Goal: Information Seeking & Learning: Learn about a topic

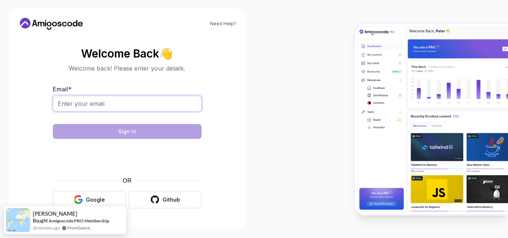
paste input "fmamedov2033@gmail.com"
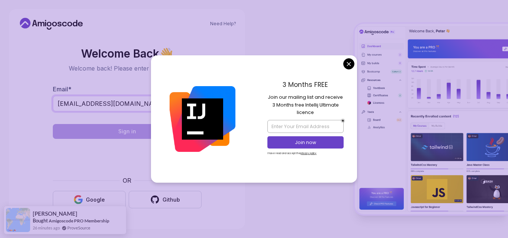
type input "fmamedov2033@gmail.com"
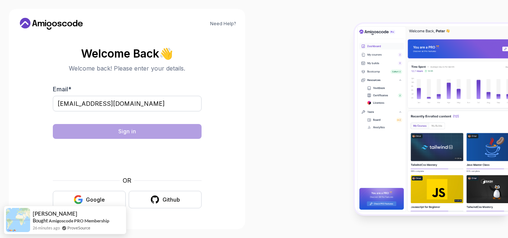
click at [348, 61] on body "Need Help? Welcome Back 👋 Welcome back! Please enter your details. Email * fmam…" at bounding box center [254, 119] width 508 height 238
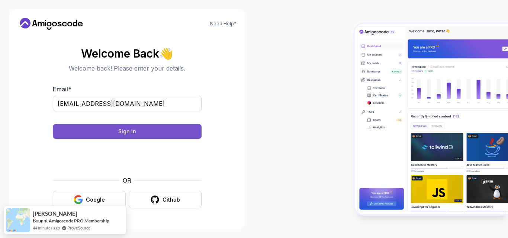
click at [156, 126] on button "Sign in" at bounding box center [127, 131] width 149 height 15
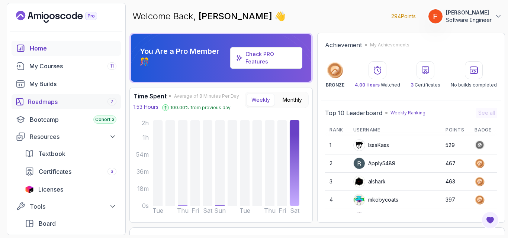
click at [76, 100] on div "Roadmaps 7" at bounding box center [72, 101] width 89 height 9
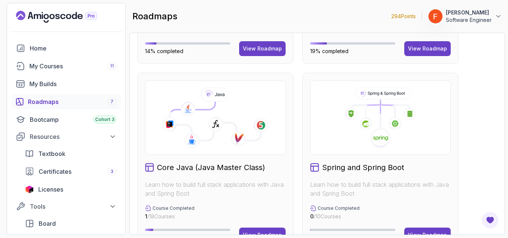
scroll to position [191, 0]
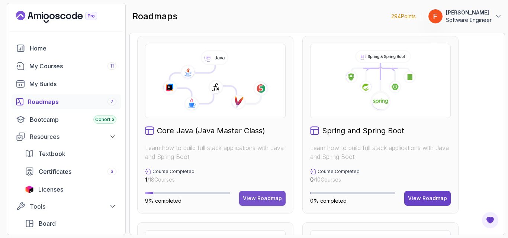
click at [257, 194] on button "View Roadmap" at bounding box center [262, 198] width 46 height 15
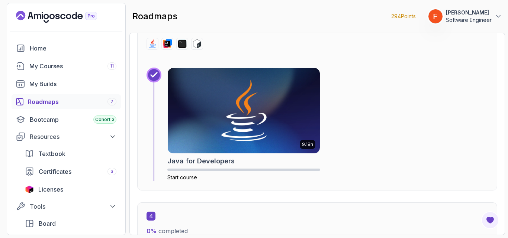
scroll to position [906, 0]
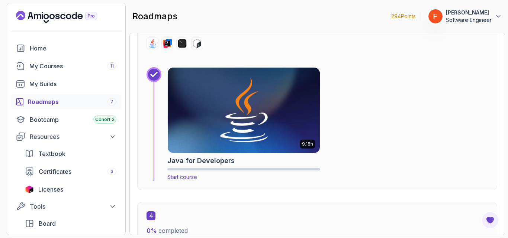
click at [253, 117] on img at bounding box center [244, 111] width 160 height 90
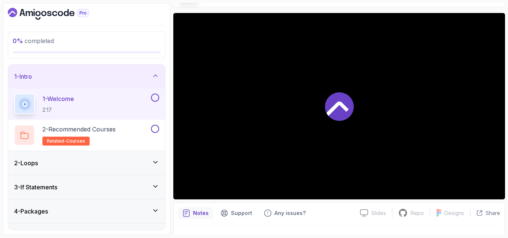
scroll to position [54, 0]
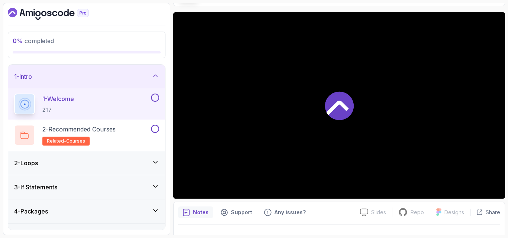
click at [109, 162] on div "2 - Loops" at bounding box center [86, 163] width 145 height 9
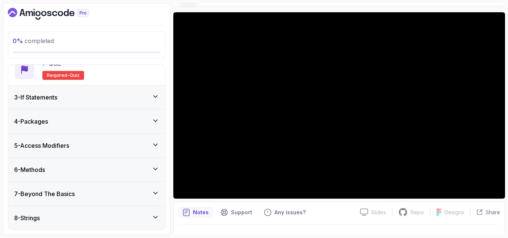
scroll to position [0, 0]
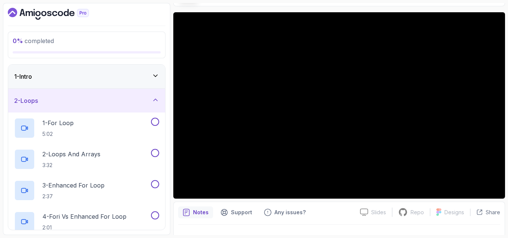
click at [109, 96] on div "2 - Loops" at bounding box center [86, 101] width 157 height 24
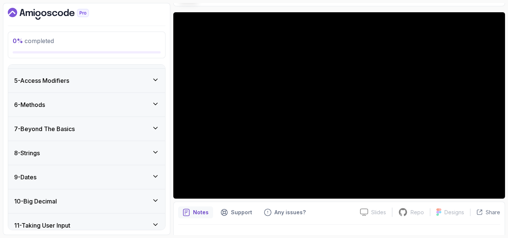
scroll to position [94, 0]
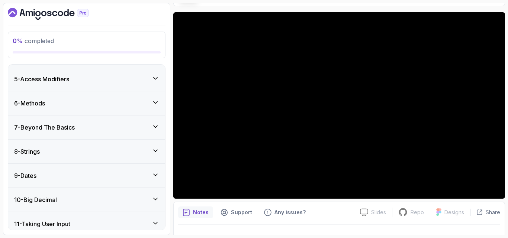
click at [100, 131] on div "7 - Beyond The Basics" at bounding box center [86, 127] width 145 height 9
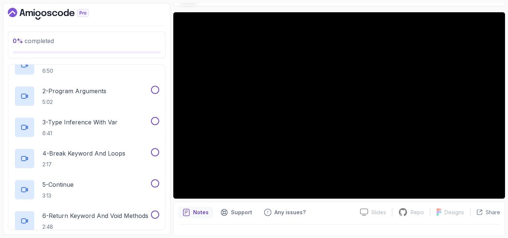
scroll to position [0, 0]
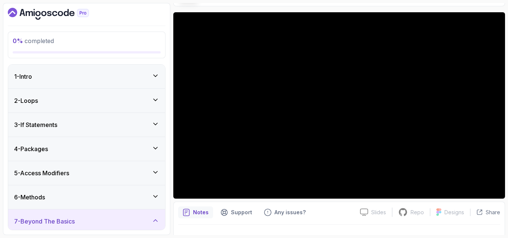
click at [119, 77] on div "1 - Intro" at bounding box center [86, 76] width 145 height 9
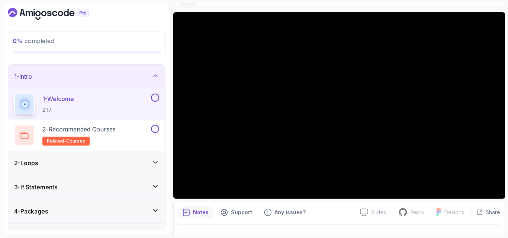
click at [154, 98] on button at bounding box center [155, 98] width 8 height 8
click at [121, 134] on div "2 - Recommended Courses related-courses" at bounding box center [81, 135] width 135 height 21
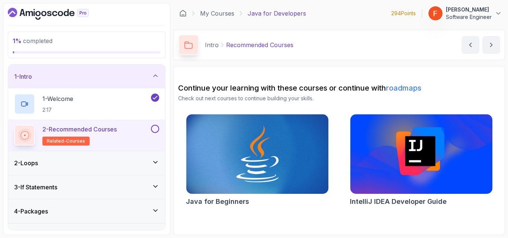
click at [126, 161] on div "2 - Loops" at bounding box center [86, 163] width 145 height 9
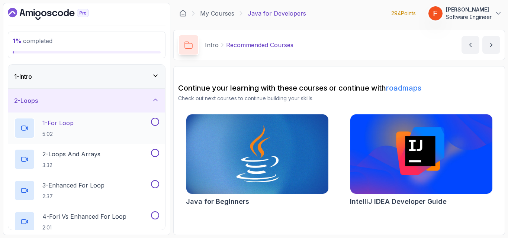
click at [130, 134] on div "1 - For Loop 5:02" at bounding box center [81, 128] width 135 height 21
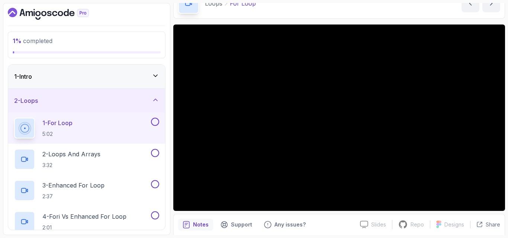
scroll to position [42, 0]
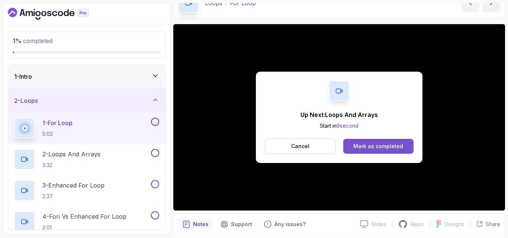
click at [367, 147] on div "Mark as completed" at bounding box center [378, 146] width 50 height 7
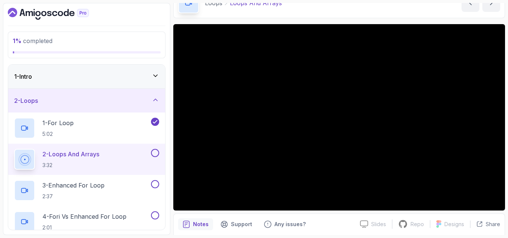
scroll to position [69, 0]
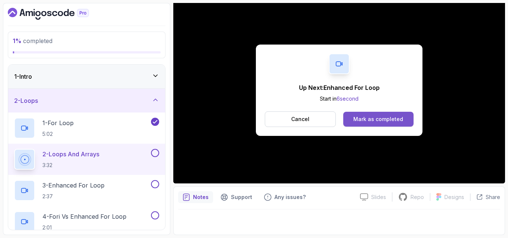
click at [348, 121] on button "Mark as completed" at bounding box center [378, 119] width 70 height 15
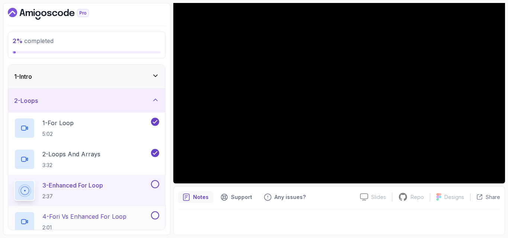
click at [122, 221] on p "4 - Fori vs Enhanced For Loop" at bounding box center [84, 216] width 84 height 9
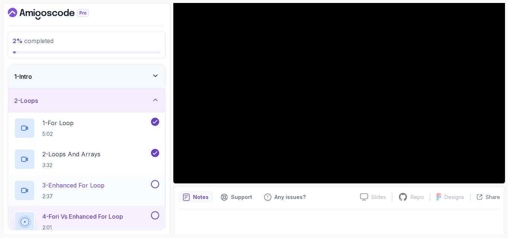
click at [155, 184] on button at bounding box center [155, 184] width 8 height 8
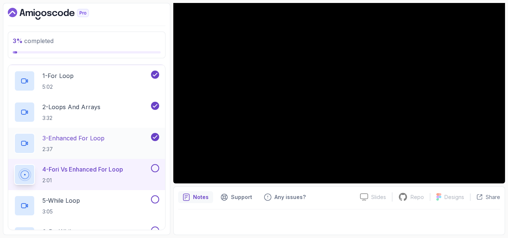
scroll to position [48, 0]
click at [110, 194] on div "5 - While Loop 3:05" at bounding box center [86, 205] width 157 height 31
click at [102, 207] on div "5 - While Loop 3:05" at bounding box center [81, 205] width 135 height 21
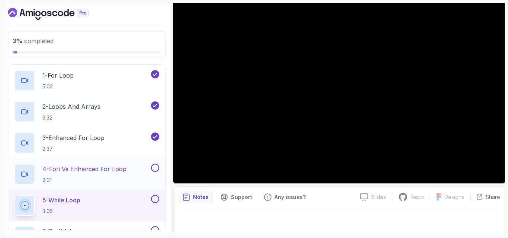
click at [156, 168] on button at bounding box center [155, 168] width 8 height 8
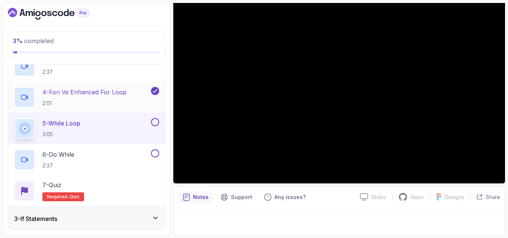
scroll to position [125, 0]
click at [116, 157] on div "6 - Do While 2:37" at bounding box center [81, 159] width 135 height 21
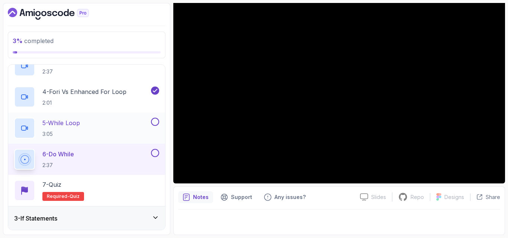
click at [152, 122] on button at bounding box center [155, 122] width 8 height 8
click at [153, 153] on button at bounding box center [155, 153] width 8 height 8
click at [107, 186] on div "7 - Quiz Required- quiz" at bounding box center [86, 190] width 145 height 21
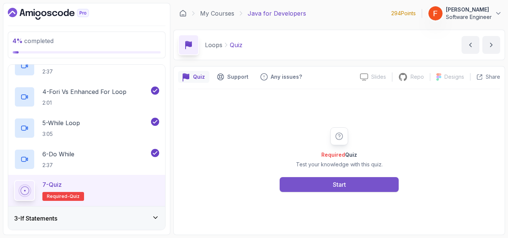
click at [331, 183] on button "Start" at bounding box center [339, 184] width 119 height 15
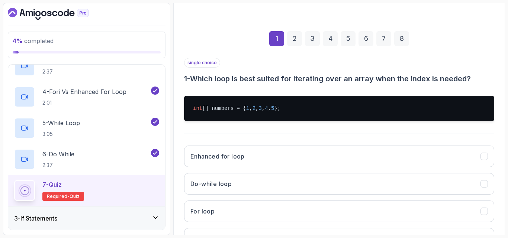
scroll to position [149, 0]
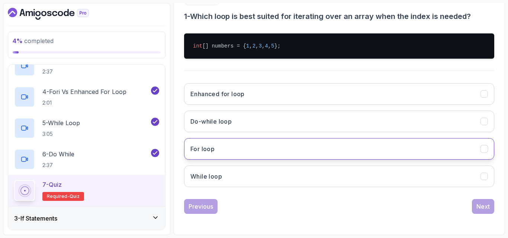
click at [268, 148] on button "For loop" at bounding box center [339, 149] width 310 height 22
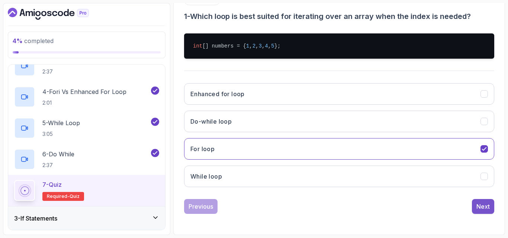
click at [484, 206] on div "Next" at bounding box center [482, 206] width 13 height 9
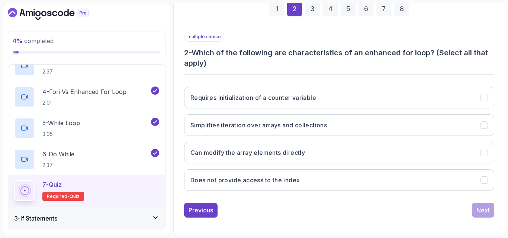
scroll to position [116, 0]
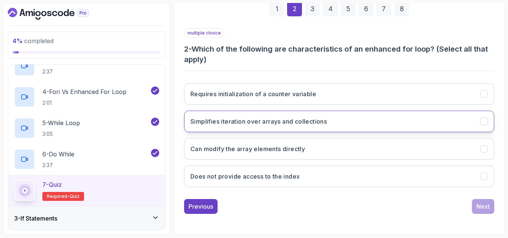
click at [391, 125] on button "Simplifies iteration over arrays and collections" at bounding box center [339, 122] width 310 height 22
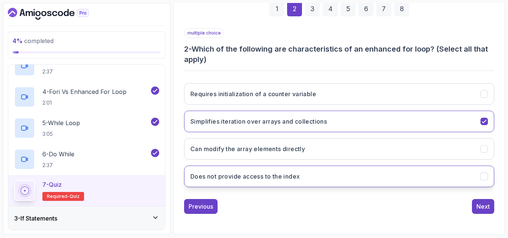
click at [272, 175] on h3 "Does not provide access to the index" at bounding box center [244, 176] width 109 height 9
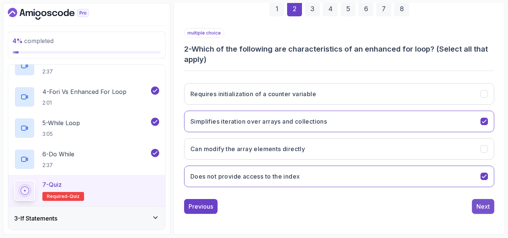
click at [486, 209] on div "Next" at bounding box center [482, 206] width 13 height 9
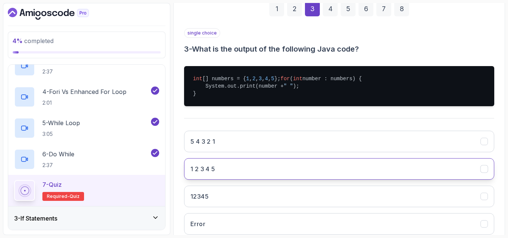
click at [264, 180] on button "1 2 3 4 5" at bounding box center [339, 169] width 310 height 22
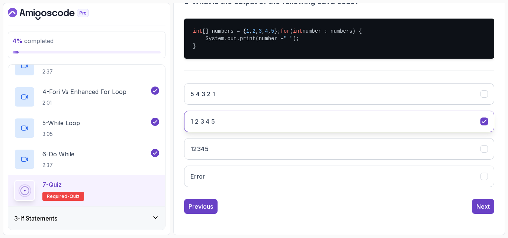
scroll to position [171, 0]
click at [486, 203] on div "Next" at bounding box center [482, 206] width 13 height 9
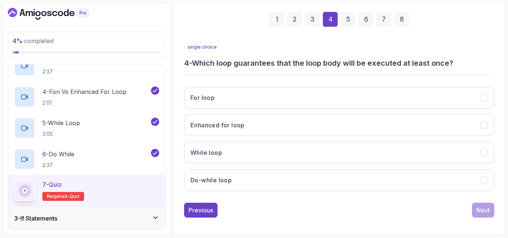
scroll to position [106, 0]
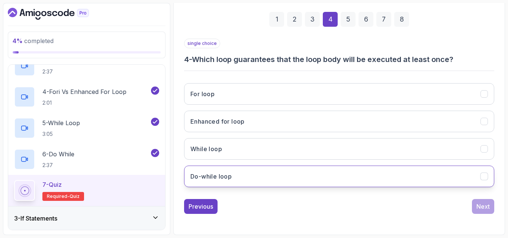
click at [248, 174] on button "Do-while loop" at bounding box center [339, 177] width 310 height 22
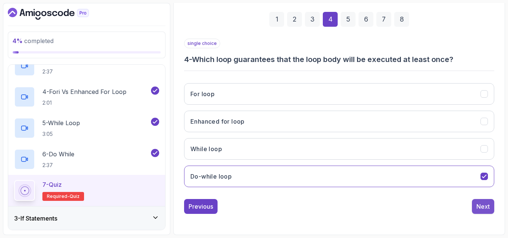
click at [485, 206] on div "Next" at bounding box center [482, 206] width 13 height 9
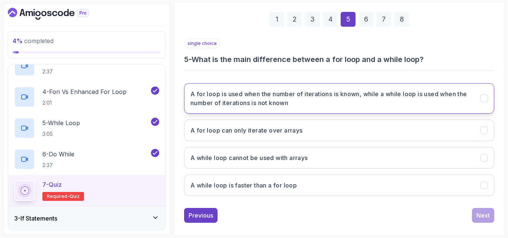
click at [328, 105] on h3 "A for loop is used when the number of iterations is known, while a while loop i…" at bounding box center [330, 99] width 281 height 18
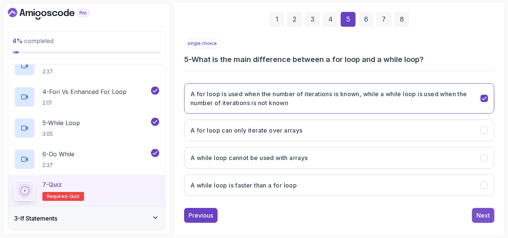
click at [486, 215] on div "Next" at bounding box center [482, 215] width 13 height 9
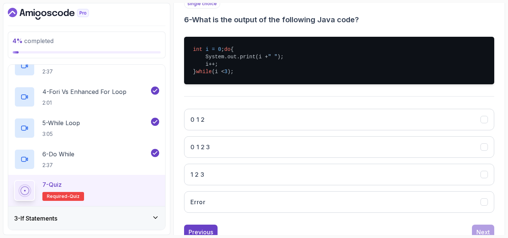
scroll to position [147, 0]
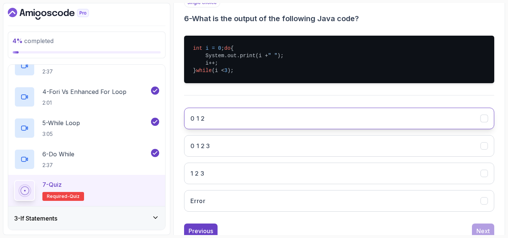
click at [301, 124] on button "0 1 2" at bounding box center [339, 119] width 310 height 22
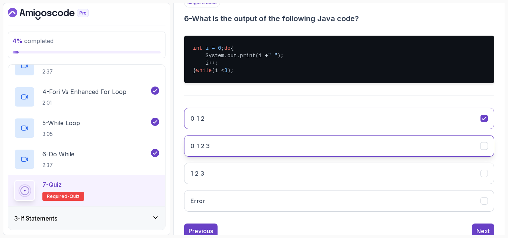
scroll to position [179, 0]
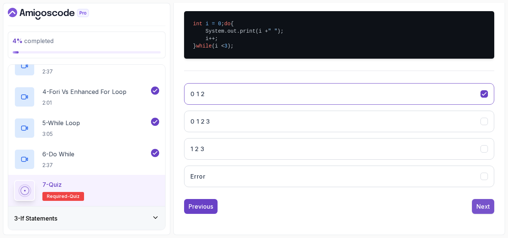
click at [483, 202] on button "Next" at bounding box center [483, 206] width 22 height 15
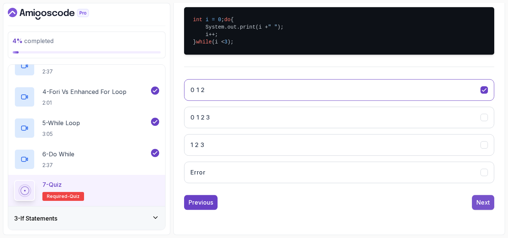
scroll to position [116, 0]
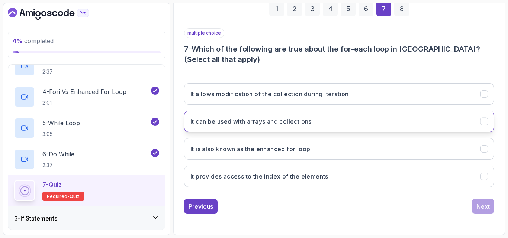
click at [396, 124] on button "It can be used with arrays and collections" at bounding box center [339, 122] width 310 height 22
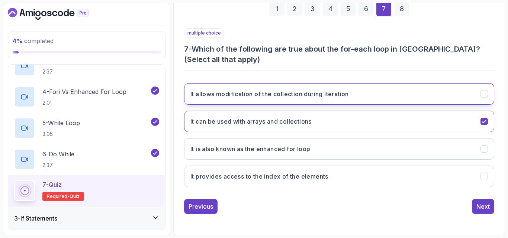
click at [415, 100] on button "It allows modification of the collection during iteration" at bounding box center [339, 94] width 310 height 22
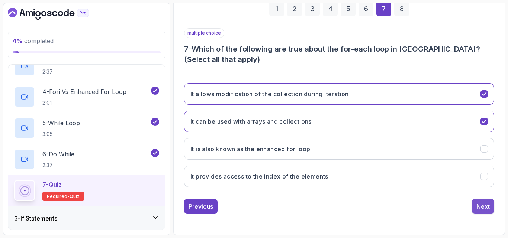
click at [490, 205] on button "Next" at bounding box center [483, 206] width 22 height 15
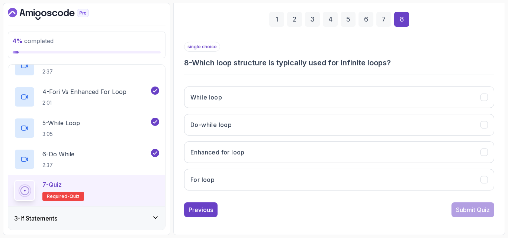
scroll to position [106, 0]
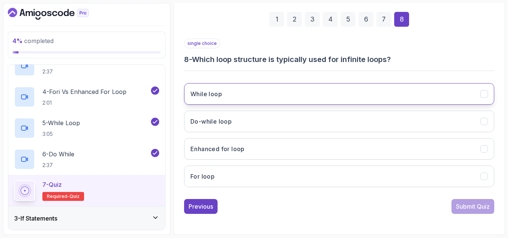
click at [258, 99] on button "While loop" at bounding box center [339, 94] width 310 height 22
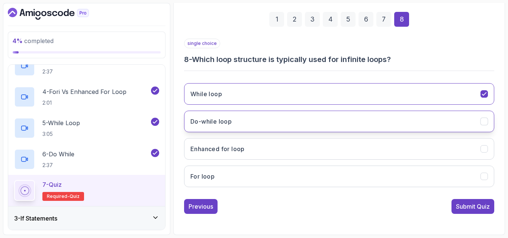
click at [270, 117] on button "Do-while loop" at bounding box center [339, 122] width 310 height 22
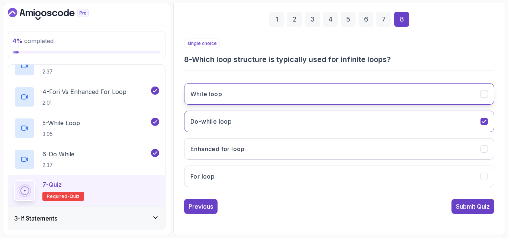
click at [303, 99] on button "While loop" at bounding box center [339, 94] width 310 height 22
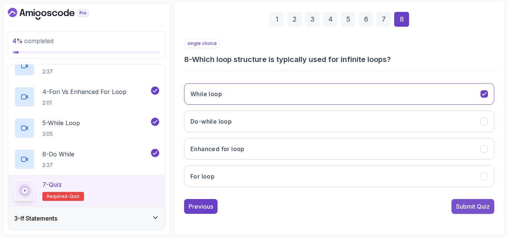
click at [462, 206] on div "Submit Quiz" at bounding box center [473, 206] width 34 height 9
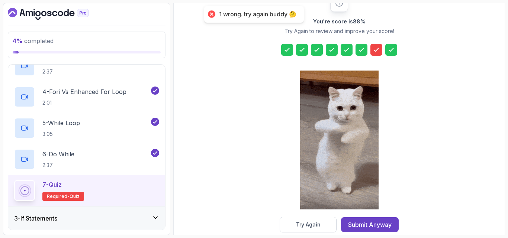
click at [376, 52] on icon at bounding box center [376, 49] width 7 height 7
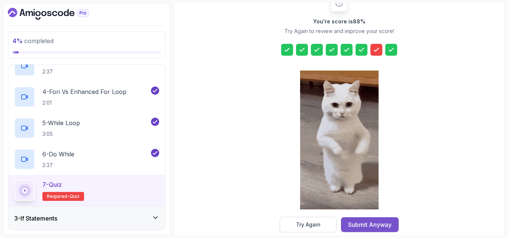
click at [367, 229] on button "Submit Anyway" at bounding box center [370, 225] width 58 height 15
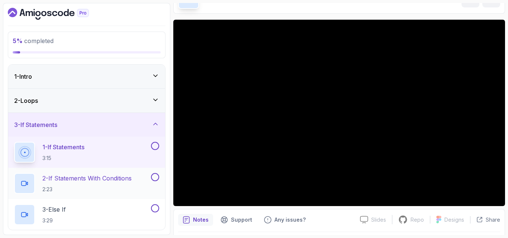
click at [105, 177] on p "2 - If Statements With Conditions" at bounding box center [86, 178] width 89 height 9
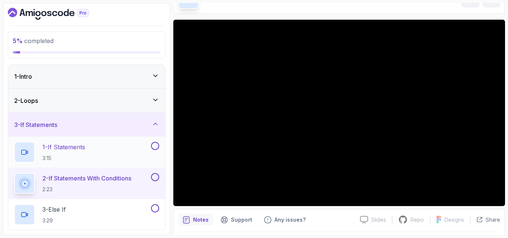
click at [154, 148] on button at bounding box center [155, 146] width 8 height 8
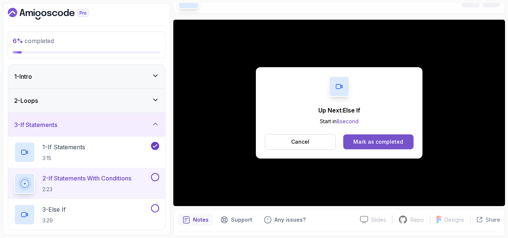
click at [395, 136] on button "Mark as completed" at bounding box center [378, 142] width 70 height 15
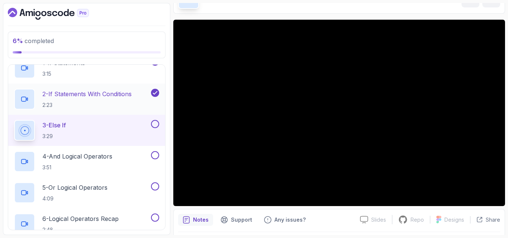
scroll to position [85, 0]
click at [155, 124] on button at bounding box center [155, 124] width 8 height 8
click at [119, 154] on div "4 - And Logical Operators 3:51" at bounding box center [81, 161] width 135 height 21
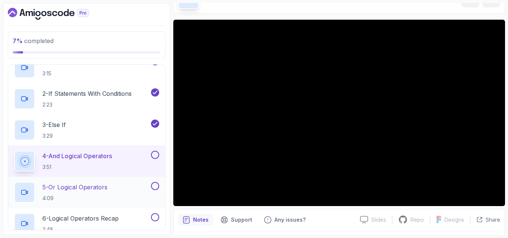
click at [103, 197] on p "4:09" at bounding box center [74, 198] width 65 height 7
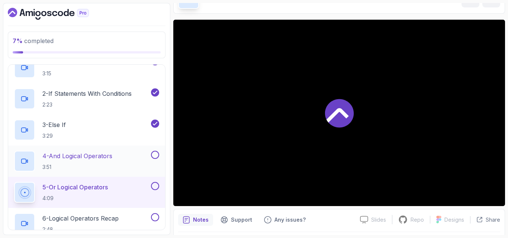
click at [155, 153] on button at bounding box center [155, 155] width 8 height 8
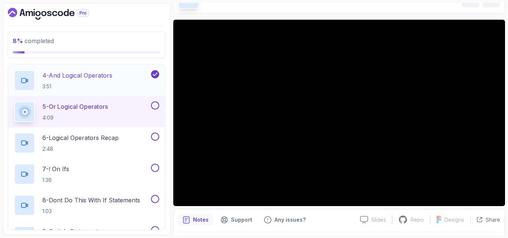
scroll to position [166, 0]
click at [99, 134] on p "6 - Logical Operators Recap" at bounding box center [80, 137] width 76 height 9
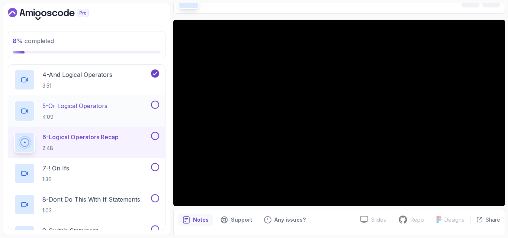
click at [154, 106] on button at bounding box center [155, 105] width 8 height 8
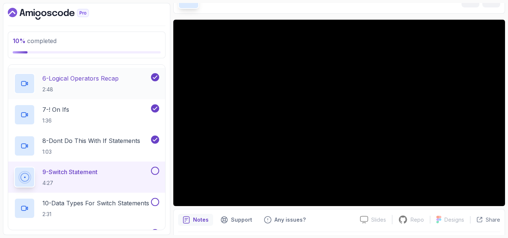
scroll to position [225, 0]
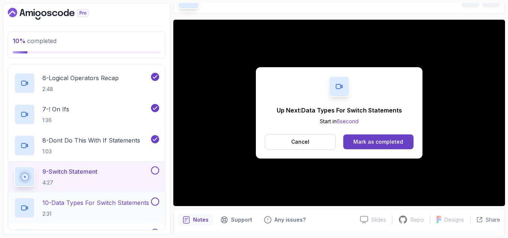
click at [96, 215] on p "2:31" at bounding box center [95, 214] width 107 height 7
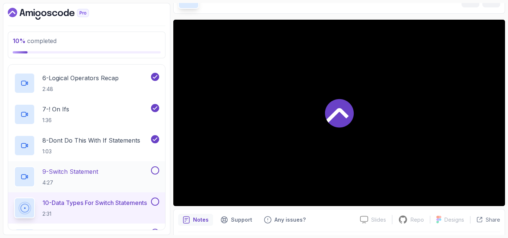
click at [151, 171] on button at bounding box center [155, 171] width 8 height 8
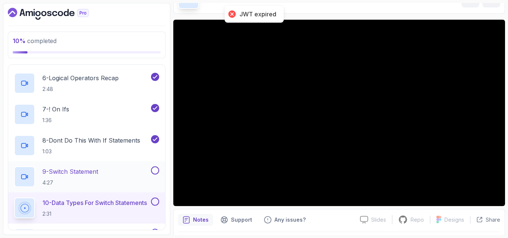
click at [153, 170] on button at bounding box center [155, 171] width 8 height 8
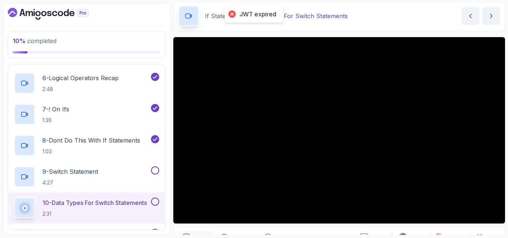
scroll to position [29, 0]
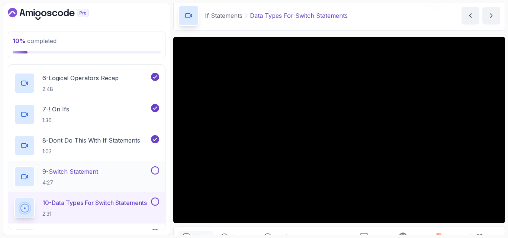
click at [155, 171] on button at bounding box center [155, 171] width 8 height 8
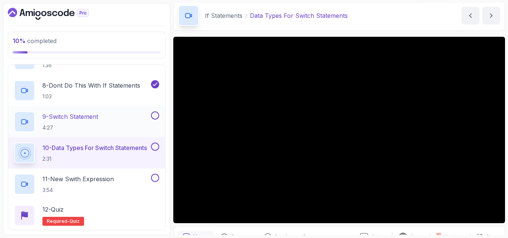
scroll to position [292, 0]
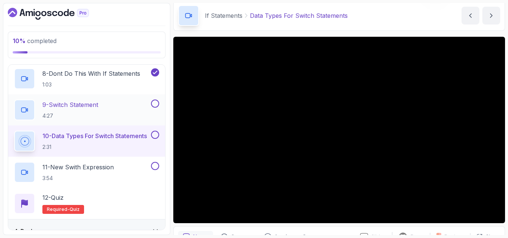
click at [155, 103] on button at bounding box center [155, 104] width 8 height 8
click at [103, 168] on p "11 - New Swith Expression" at bounding box center [77, 167] width 71 height 9
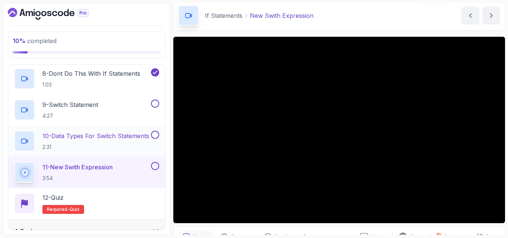
click at [157, 135] on button at bounding box center [155, 135] width 8 height 8
click at [157, 105] on button at bounding box center [155, 104] width 8 height 8
click at [154, 132] on button at bounding box center [155, 135] width 8 height 8
click at [155, 167] on button at bounding box center [155, 166] width 8 height 8
click at [97, 205] on div "12 - Quiz Required- quiz" at bounding box center [86, 203] width 145 height 21
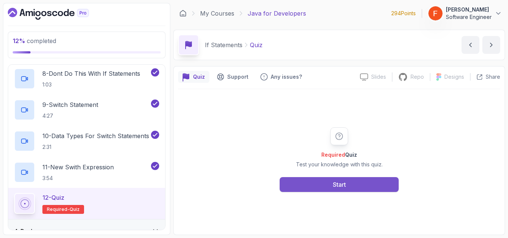
click at [333, 183] on div "Start" at bounding box center [339, 184] width 13 height 9
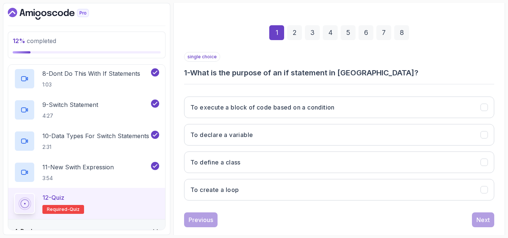
scroll to position [93, 0]
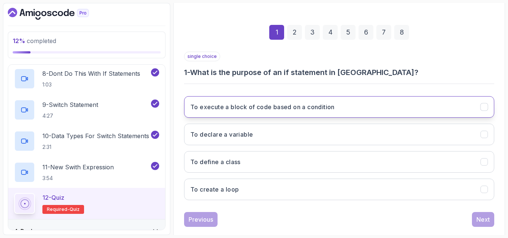
click at [338, 105] on button "To execute a block of code based on a condition" at bounding box center [339, 107] width 310 height 22
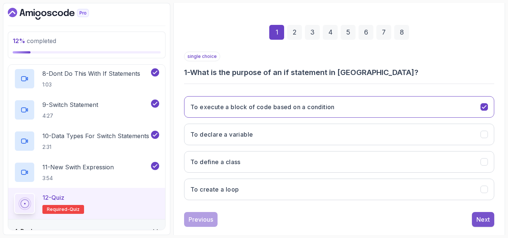
click at [481, 219] on div "Next" at bounding box center [482, 219] width 13 height 9
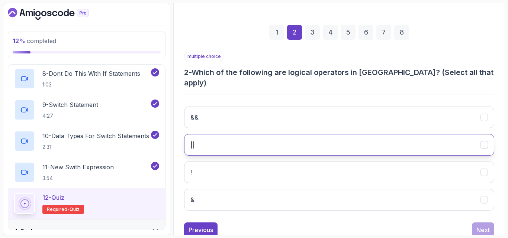
click at [317, 134] on button "||" at bounding box center [339, 145] width 310 height 22
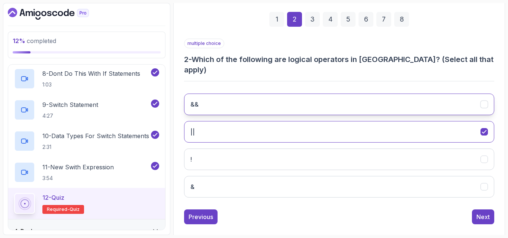
click at [351, 94] on button "&&" at bounding box center [339, 105] width 310 height 22
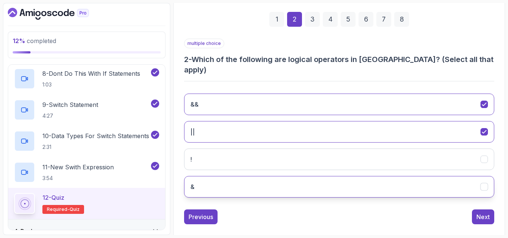
click at [306, 176] on button "&" at bounding box center [339, 187] width 310 height 22
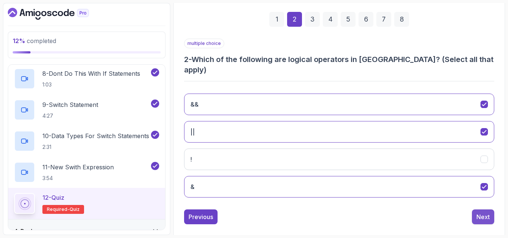
click at [475, 210] on button "Next" at bounding box center [483, 217] width 22 height 15
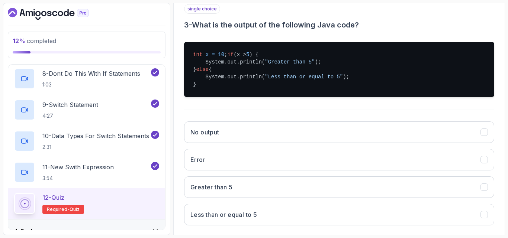
scroll to position [143, 0]
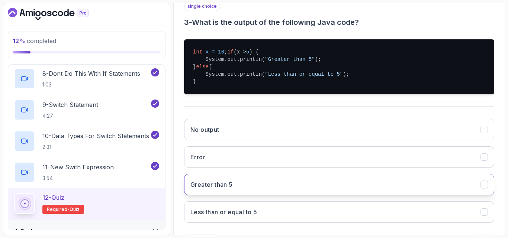
click at [256, 185] on button "Greater than 5" at bounding box center [339, 185] width 310 height 22
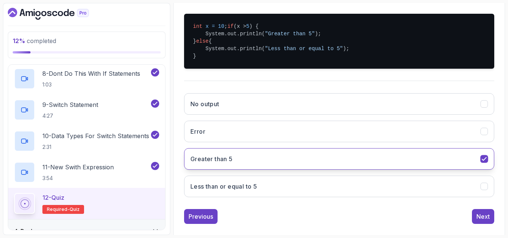
scroll to position [171, 0]
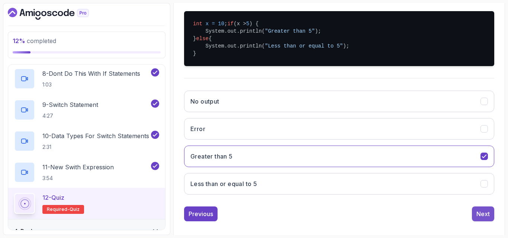
click at [485, 219] on div "Next" at bounding box center [482, 214] width 13 height 9
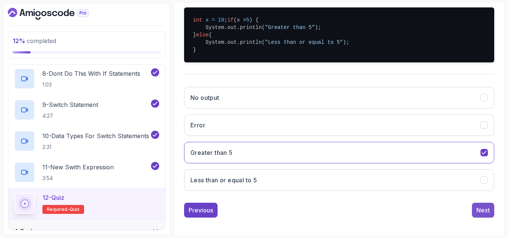
scroll to position [106, 0]
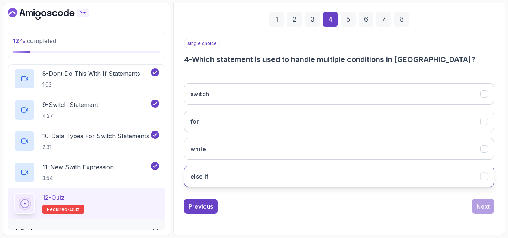
click at [273, 183] on button "else if" at bounding box center [339, 177] width 310 height 22
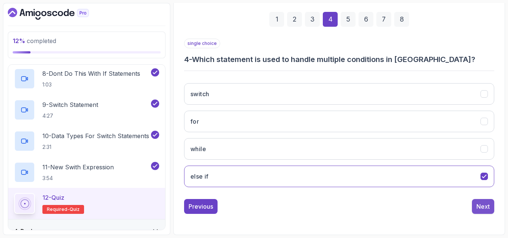
click at [479, 204] on div "Next" at bounding box center [482, 206] width 13 height 9
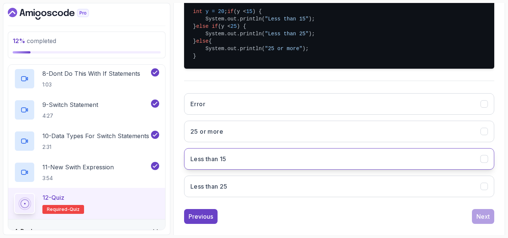
scroll to position [184, 0]
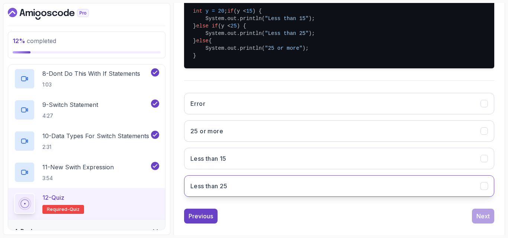
click at [306, 195] on button "Less than 25" at bounding box center [339, 187] width 310 height 22
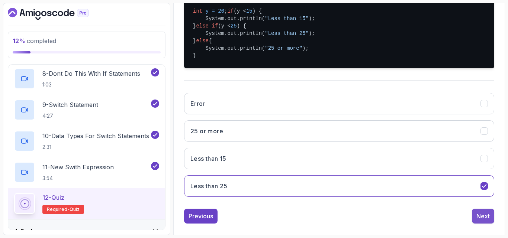
click at [487, 220] on div "Next" at bounding box center [482, 216] width 13 height 9
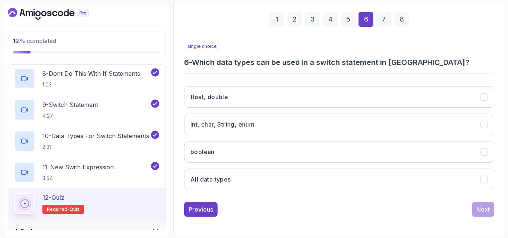
scroll to position [106, 0]
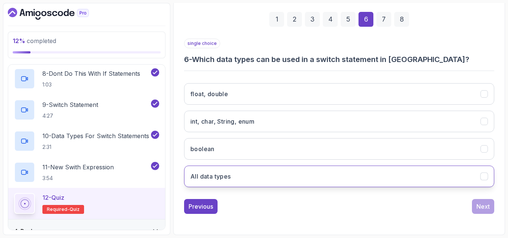
click at [294, 181] on button "All data types" at bounding box center [339, 177] width 310 height 22
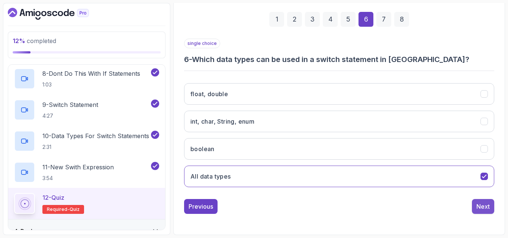
click at [475, 206] on button "Next" at bounding box center [483, 206] width 22 height 15
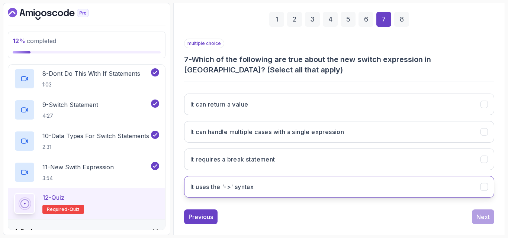
click at [249, 192] on button "It uses the '->' syntax" at bounding box center [339, 187] width 310 height 22
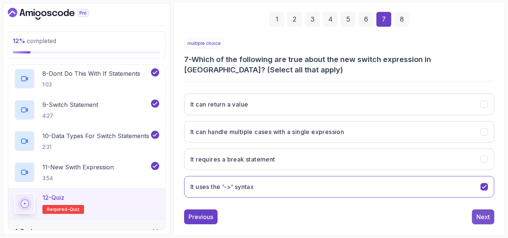
click at [478, 221] on div "Next" at bounding box center [482, 217] width 13 height 9
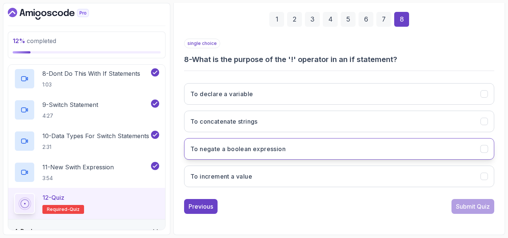
click at [378, 146] on button "To negate a boolean expression" at bounding box center [339, 149] width 310 height 22
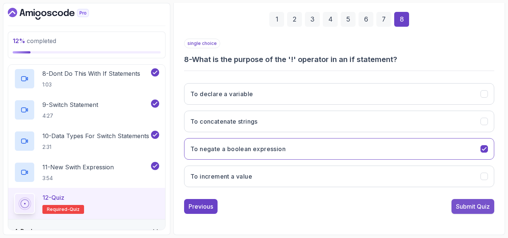
click at [463, 209] on div "Submit Quiz" at bounding box center [473, 206] width 34 height 9
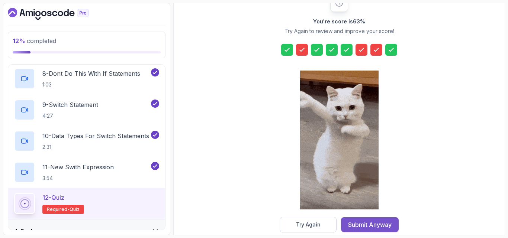
click at [380, 227] on div "Submit Anyway" at bounding box center [370, 225] width 44 height 9
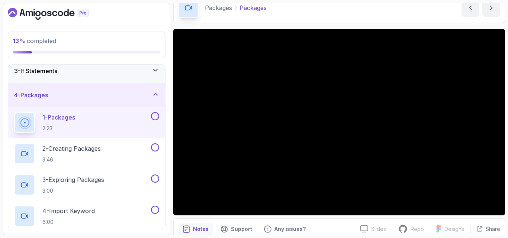
scroll to position [44, 0]
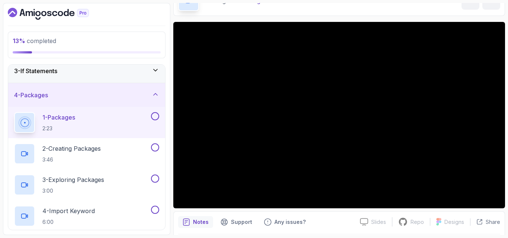
click at [324, 226] on div "Notes Support Any issues?" at bounding box center [266, 222] width 176 height 12
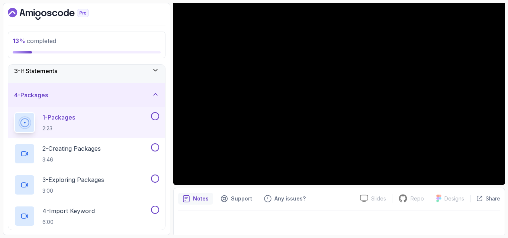
scroll to position [69, 0]
